Goal: Transaction & Acquisition: Book appointment/travel/reservation

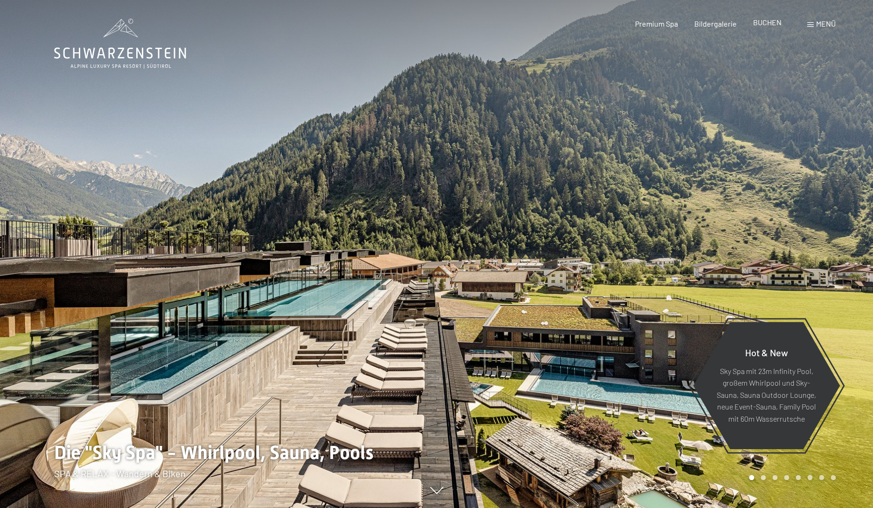
click at [765, 26] on span "BUCHEN" at bounding box center [767, 22] width 28 height 9
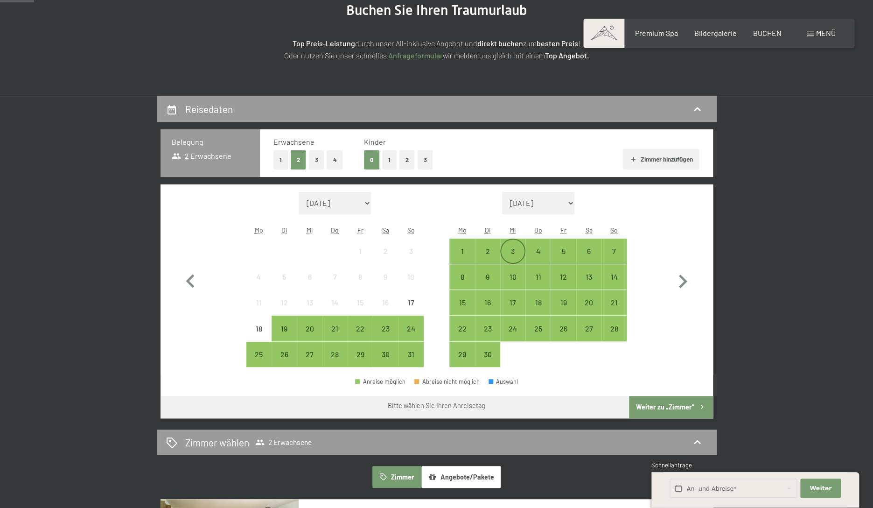
scroll to position [129, 0]
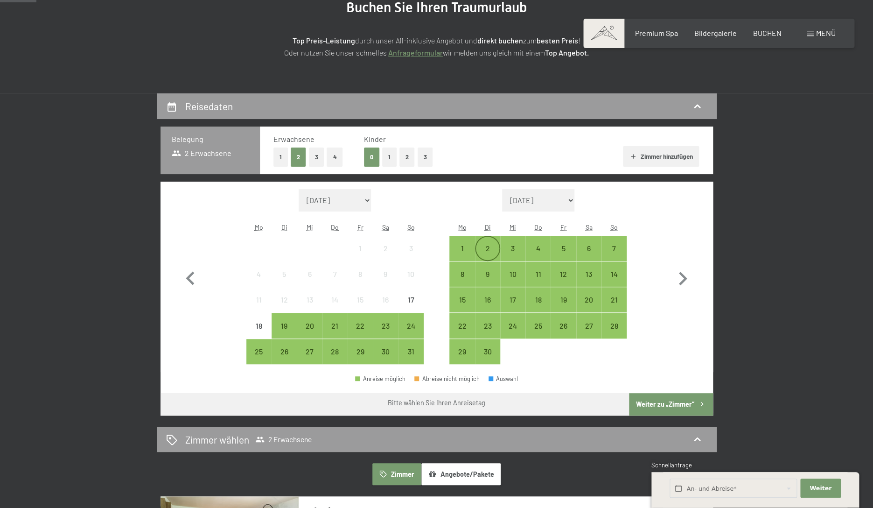
click at [490, 251] on div "2" at bounding box center [487, 255] width 23 height 23
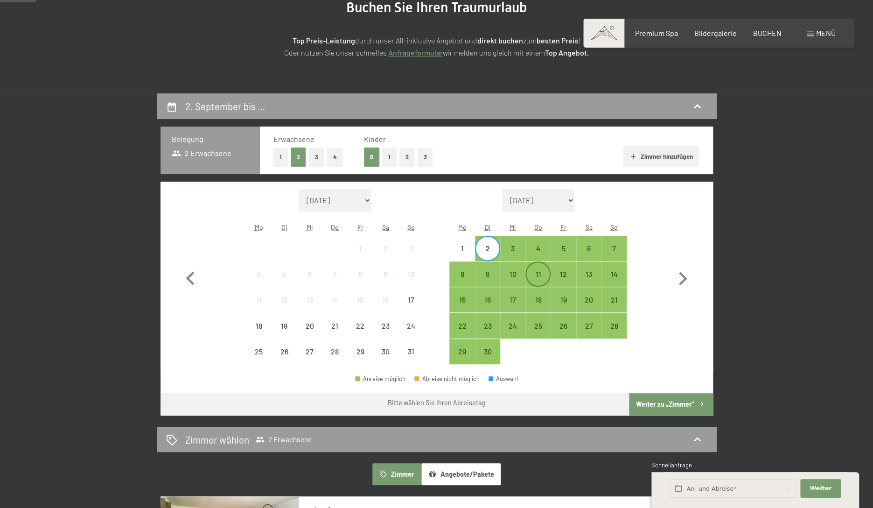
click at [536, 279] on div "11" at bounding box center [537, 281] width 23 height 23
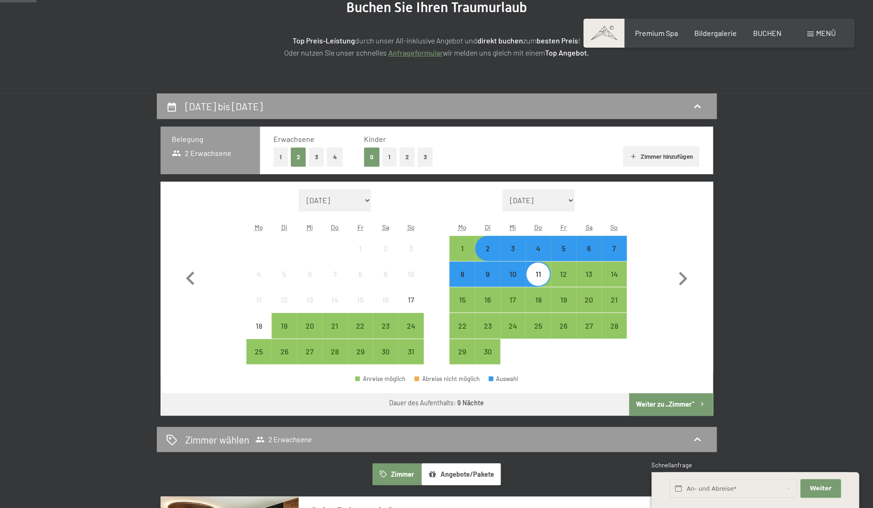
click at [654, 408] on button "Weiter zu „Zimmer“" at bounding box center [671, 404] width 84 height 22
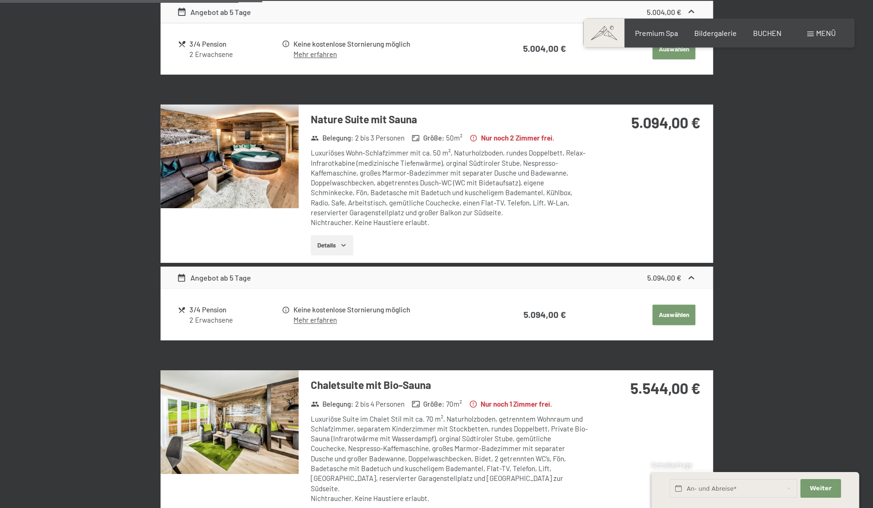
scroll to position [517, 0]
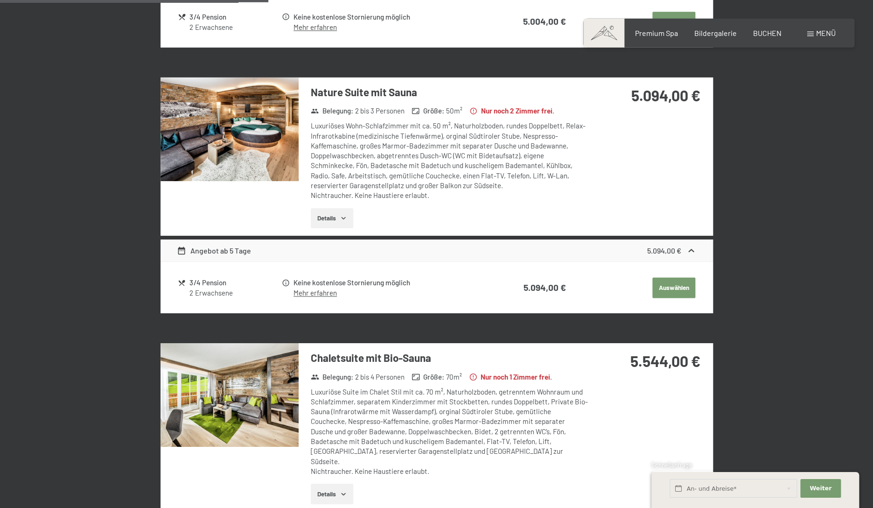
click at [670, 32] on button "Auswählen" at bounding box center [673, 22] width 43 height 21
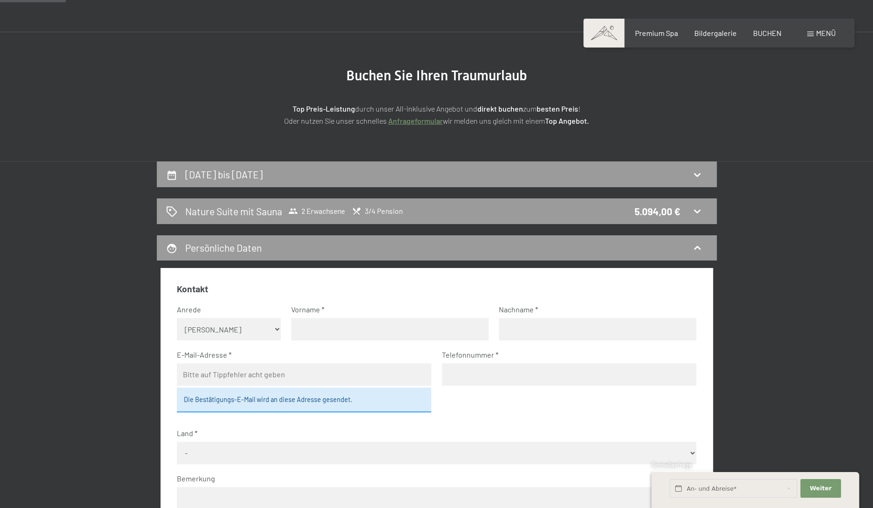
scroll to position [51, 0]
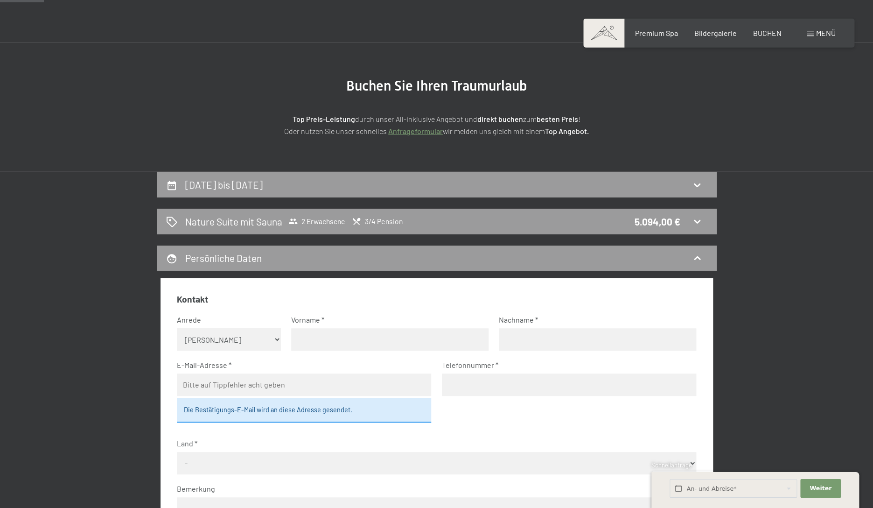
select select "m"
click option "Herr" at bounding box center [0, 0] width 0 height 0
click at [333, 341] on input "text" at bounding box center [389, 339] width 197 height 22
type input "Holger"
type input "Grell"
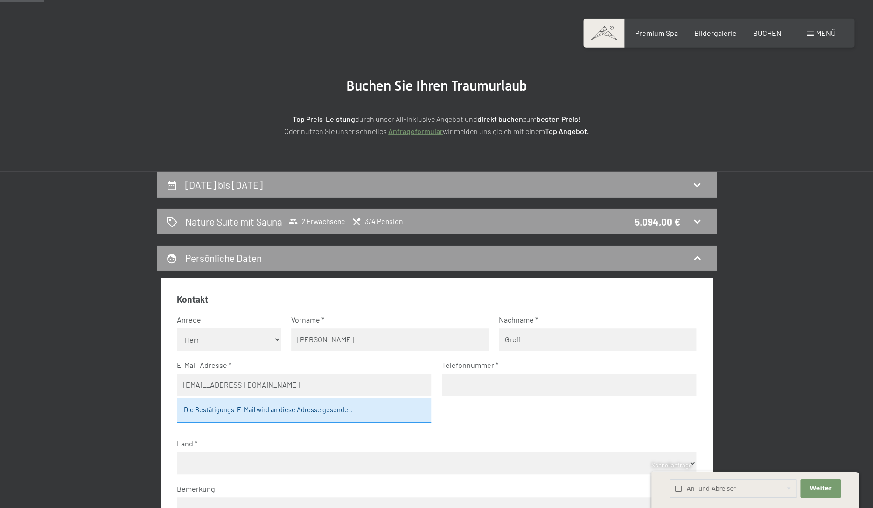
type input "hgrell@web.de"
type input "01713879850"
click at [206, 461] on select "- Deutschland Österreich Schweiz Italien Niederlande Belgien Vereinigtes Königr…" at bounding box center [436, 463] width 519 height 22
select select "DEU"
click option "Deutschland" at bounding box center [0, 0] width 0 height 0
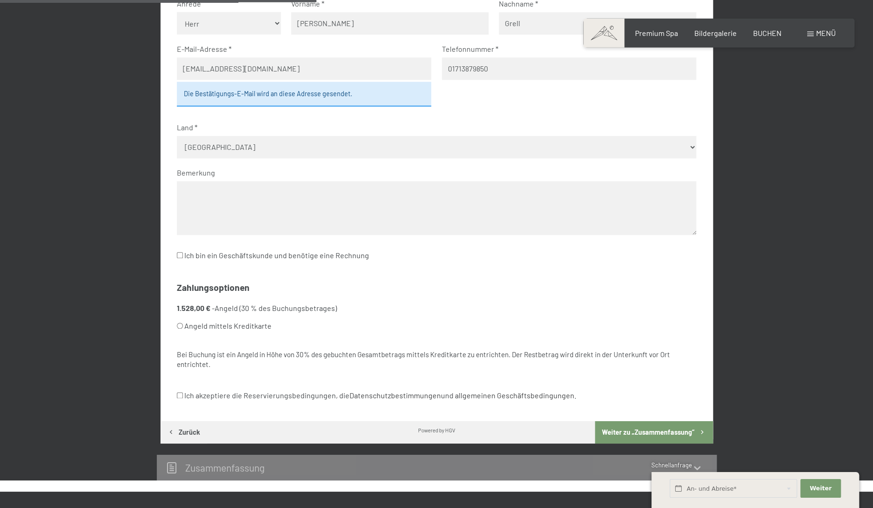
scroll to position [368, 0]
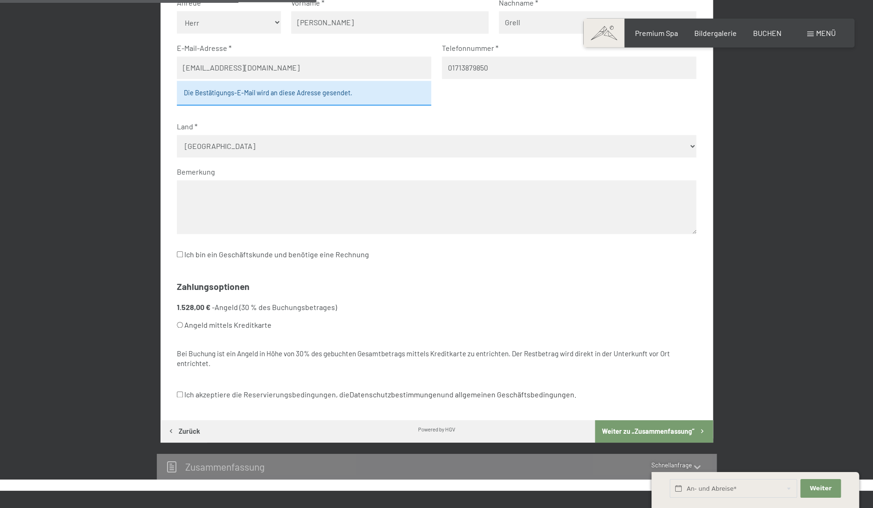
click at [179, 323] on input "Angeld mittels Kreditkarte" at bounding box center [180, 324] width 6 height 6
radio input "true"
click at [182, 395] on input "Ich akzeptiere die Reservierungsbedingungen, die Datenschutzbestimmungen und al…" at bounding box center [180, 394] width 6 height 6
checkbox input "true"
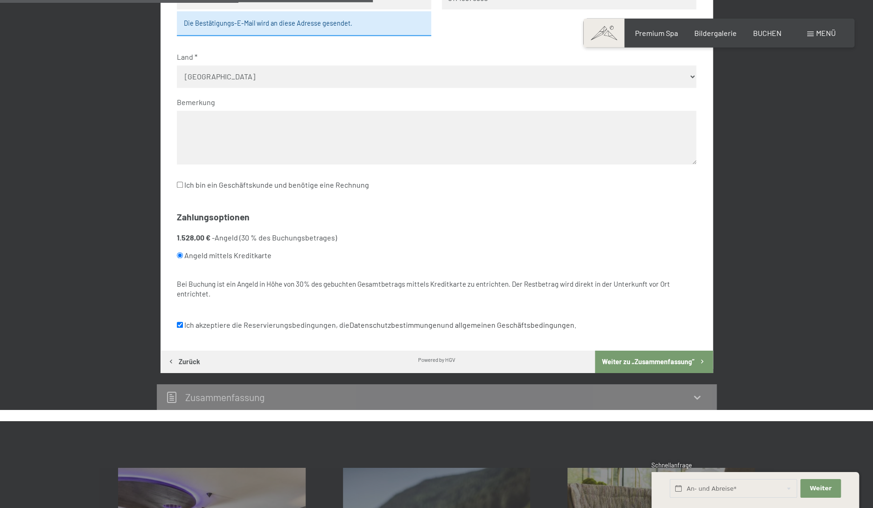
scroll to position [438, 0]
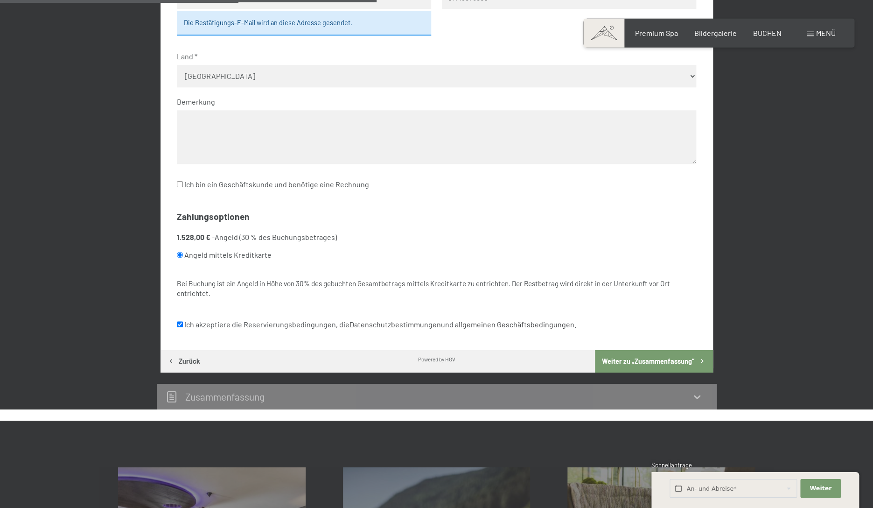
click at [666, 358] on button "Weiter zu „Zusammen­fassung“" at bounding box center [654, 361] width 118 height 22
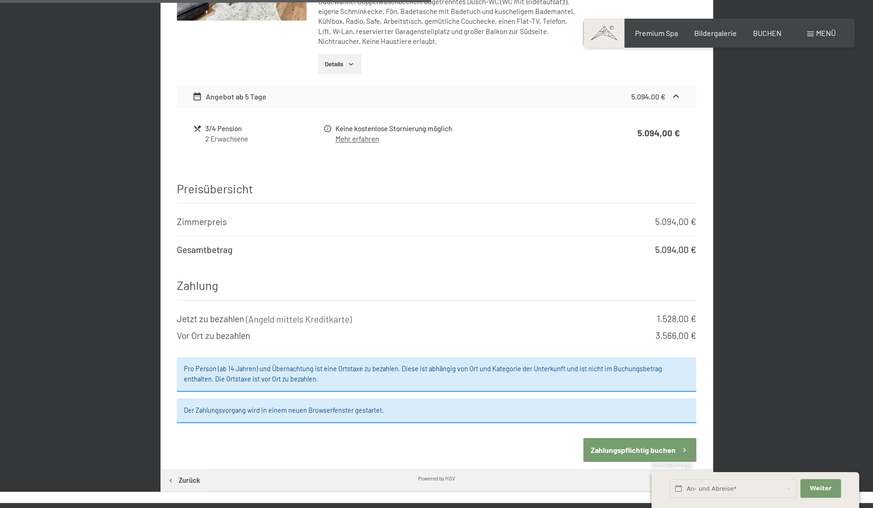
scroll to position [639, 0]
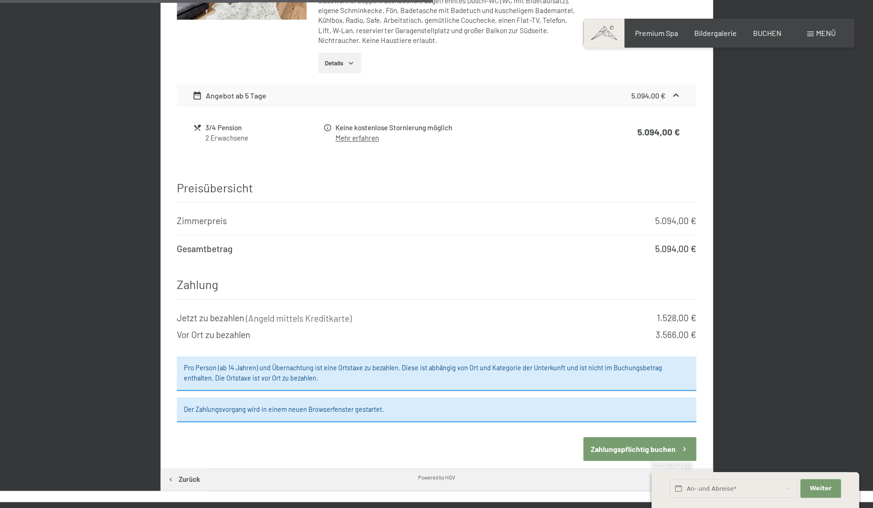
click at [626, 440] on button "Zahlungspflichtig buchen" at bounding box center [639, 449] width 113 height 24
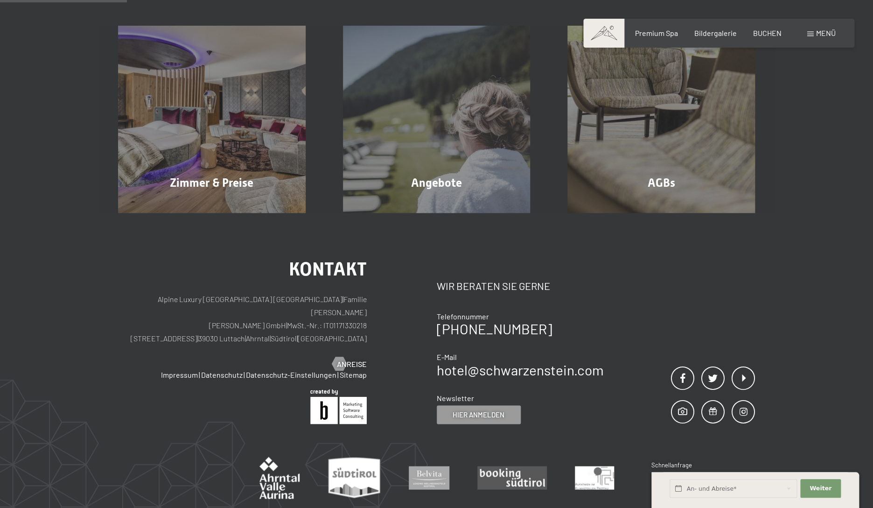
scroll to position [223, 0]
